Goal: Information Seeking & Learning: Learn about a topic

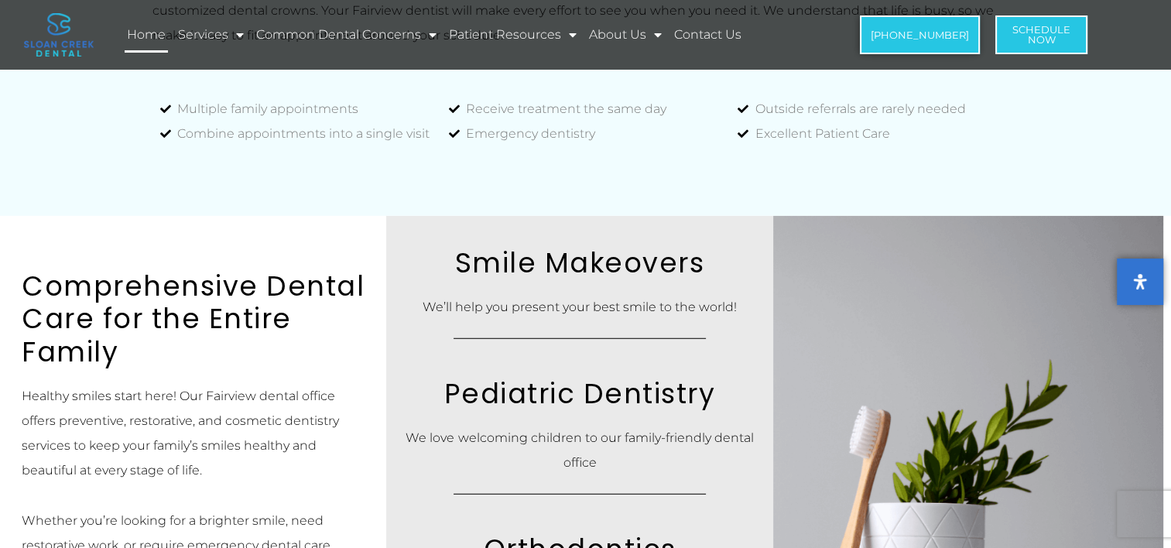
scroll to position [4258, 0]
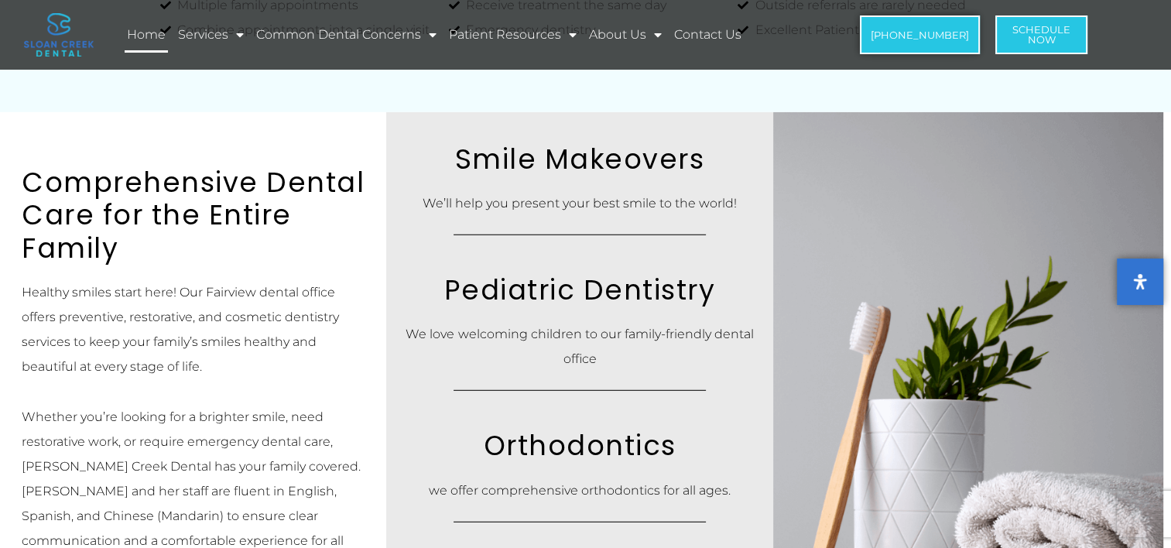
click at [262, 152] on div at bounding box center [241, 23] width 176 height 256
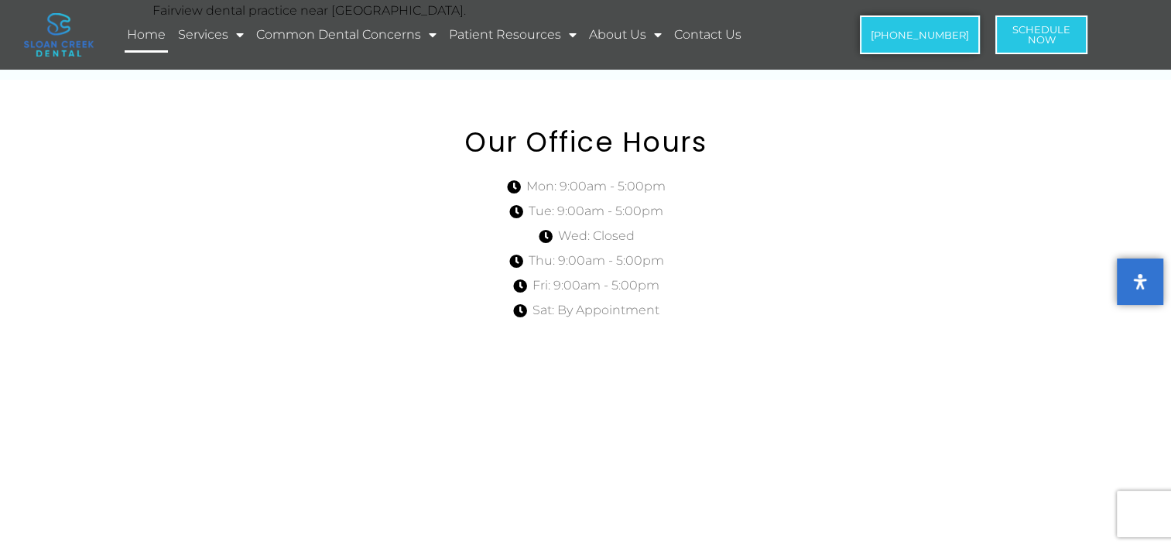
scroll to position [6503, 0]
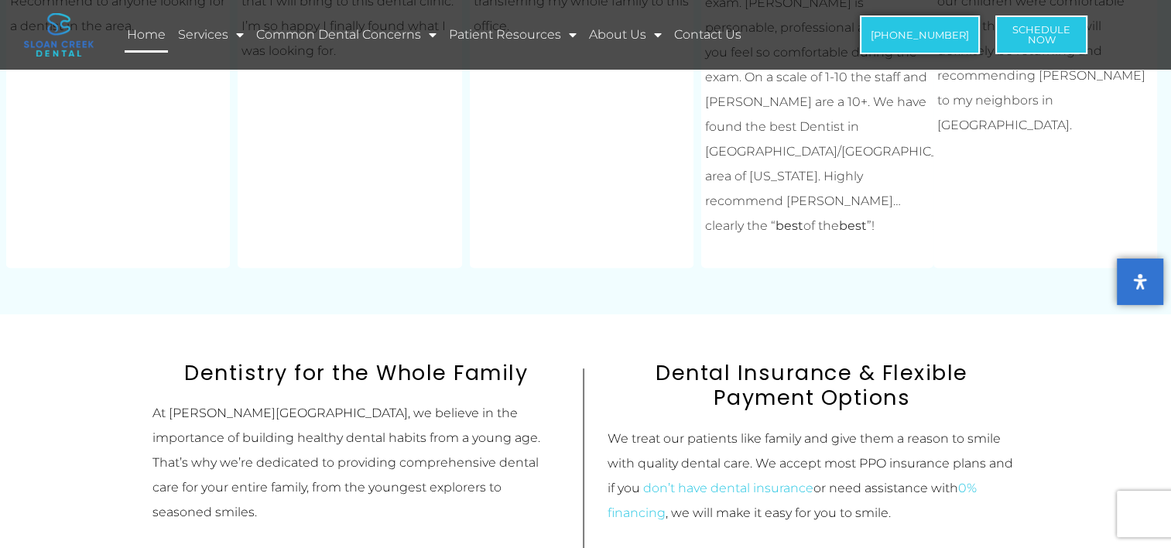
drag, startPoint x: 718, startPoint y: 351, endPoint x: 717, endPoint y: 413, distance: 61.9
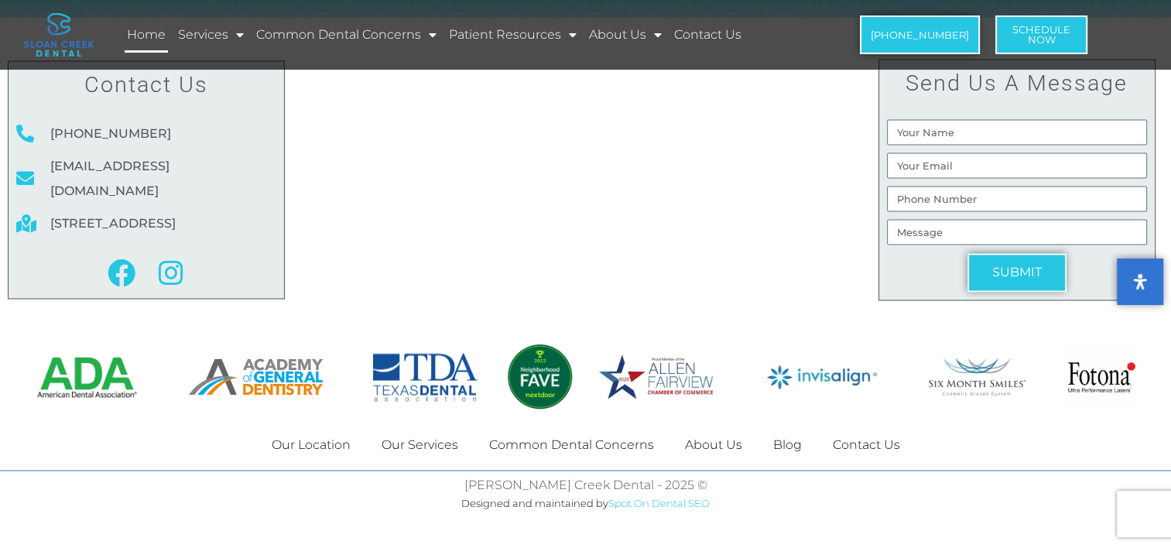
scroll to position [9302, 0]
click at [533, 440] on link "Common Dental Concerns" at bounding box center [572, 445] width 196 height 36
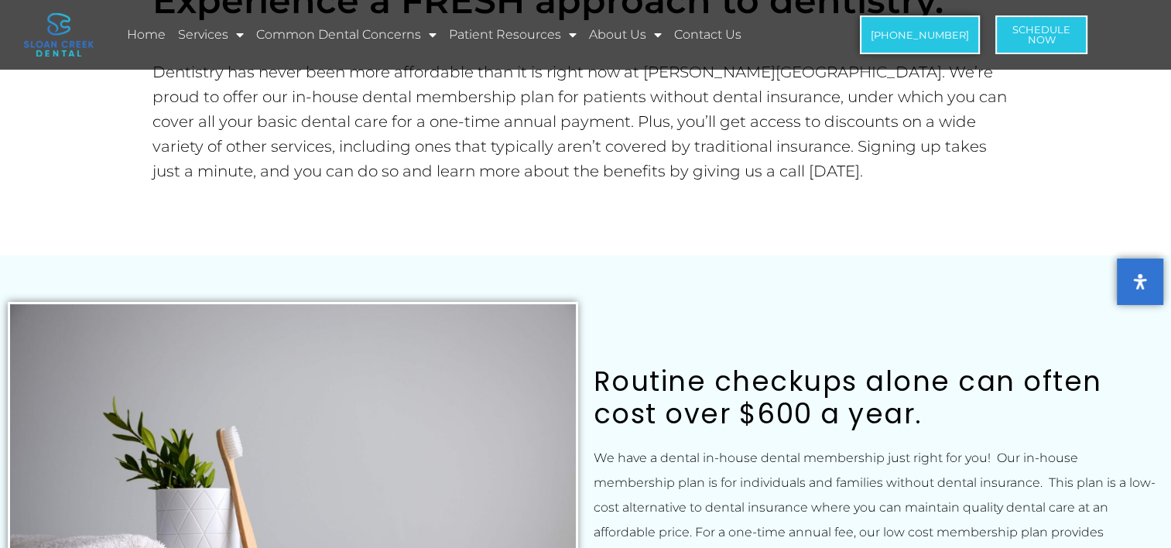
scroll to position [387, 0]
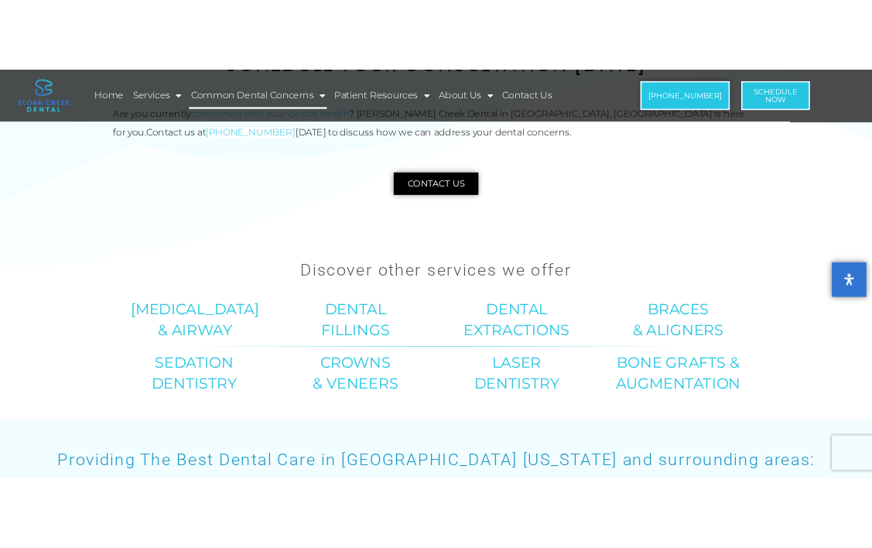
scroll to position [1858, 0]
